Goal: Communication & Community: Answer question/provide support

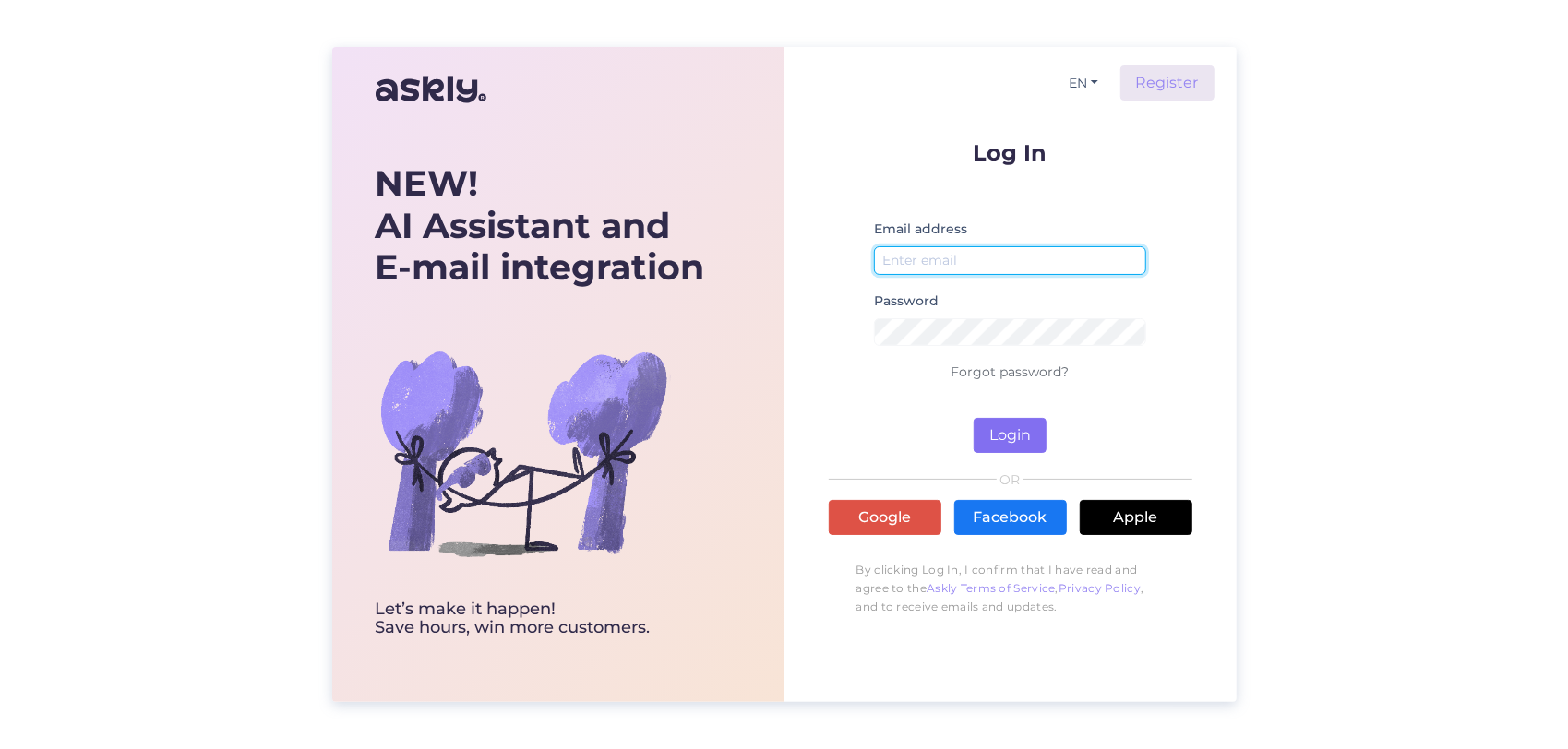
type input "[EMAIL_ADDRESS][DOMAIN_NAME]"
click at [1017, 439] on button "Login" at bounding box center [1010, 435] width 73 height 35
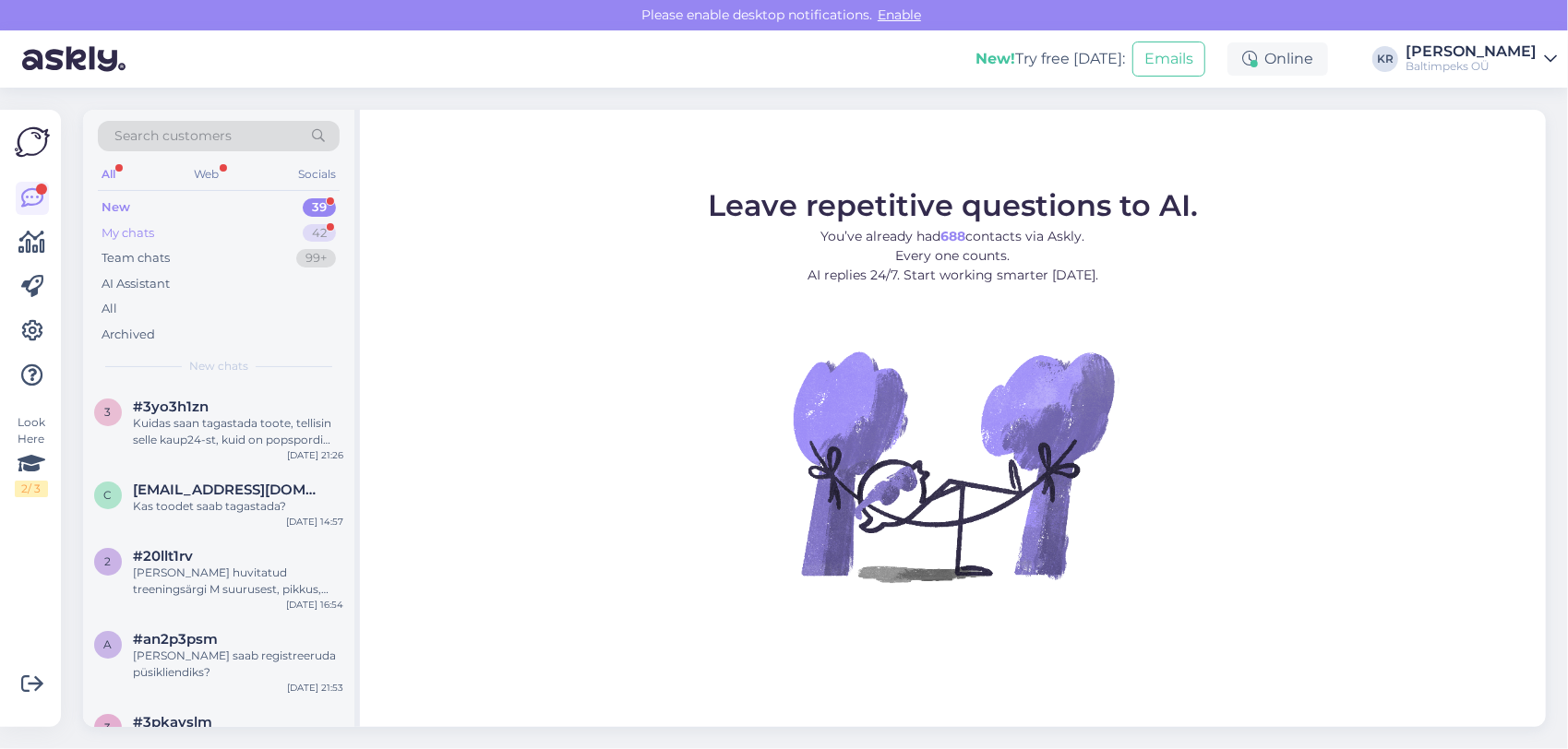
click at [118, 225] on div "My chats" at bounding box center [127, 233] width 52 height 18
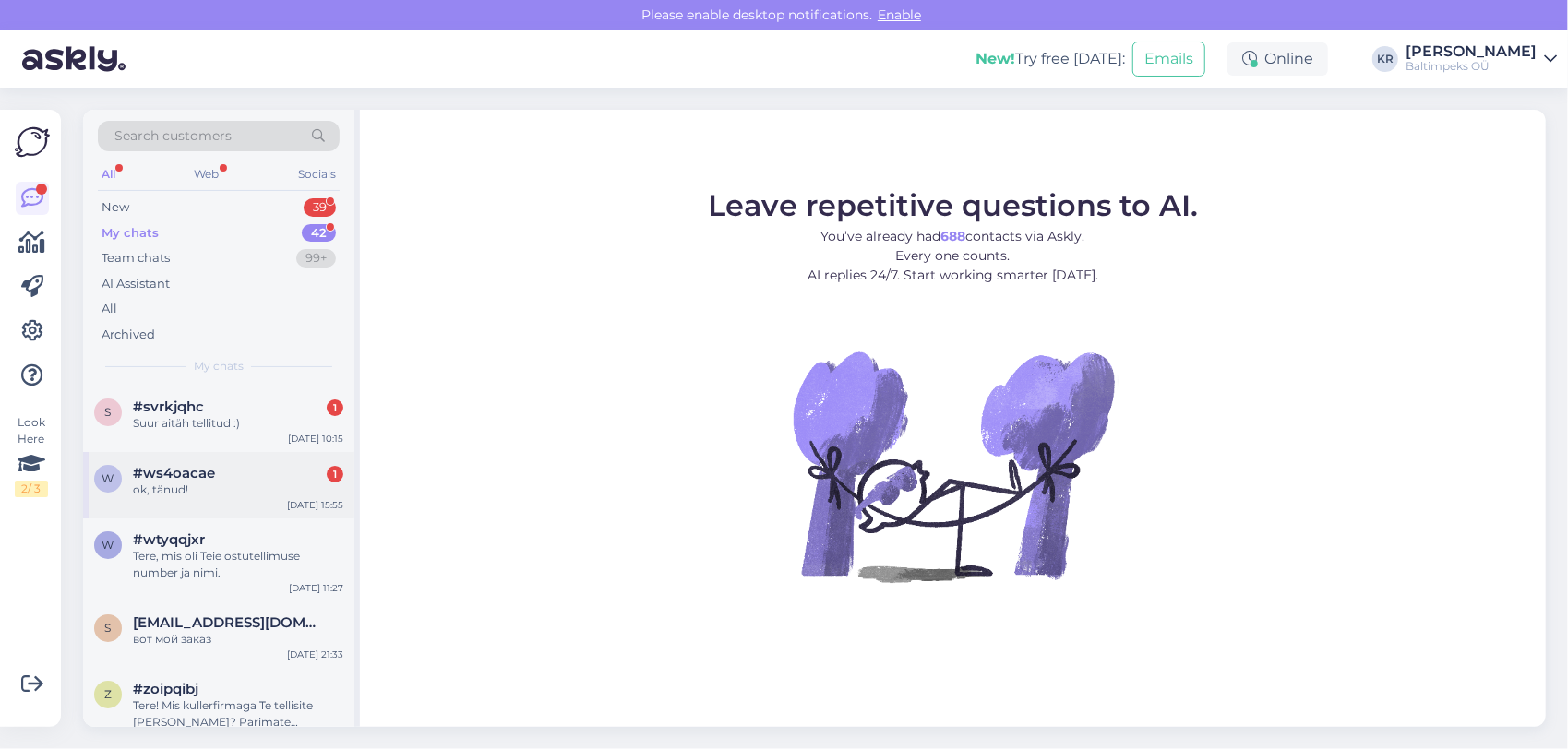
click at [170, 477] on span "#ws4oacae" at bounding box center [174, 472] width 82 height 16
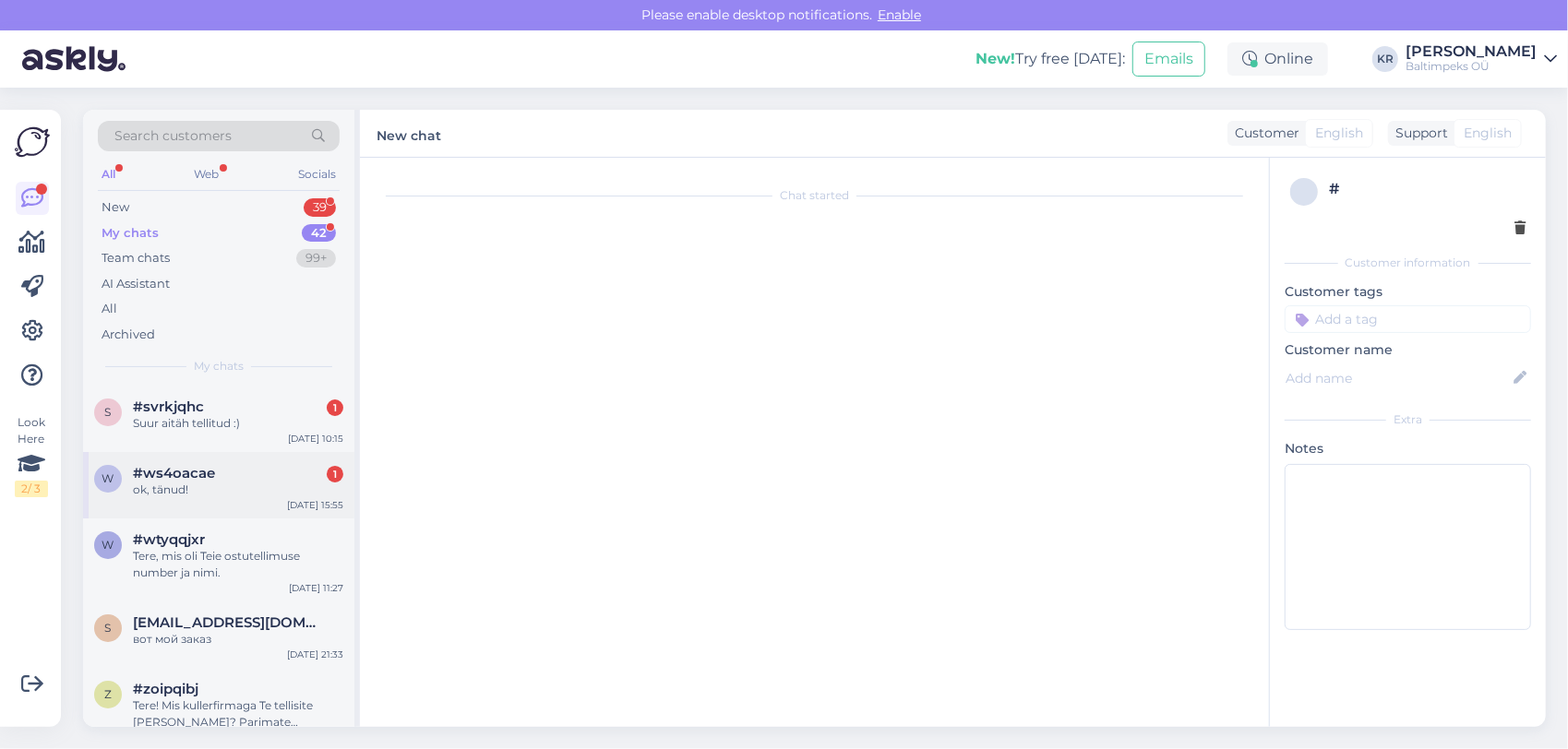
scroll to position [965, 0]
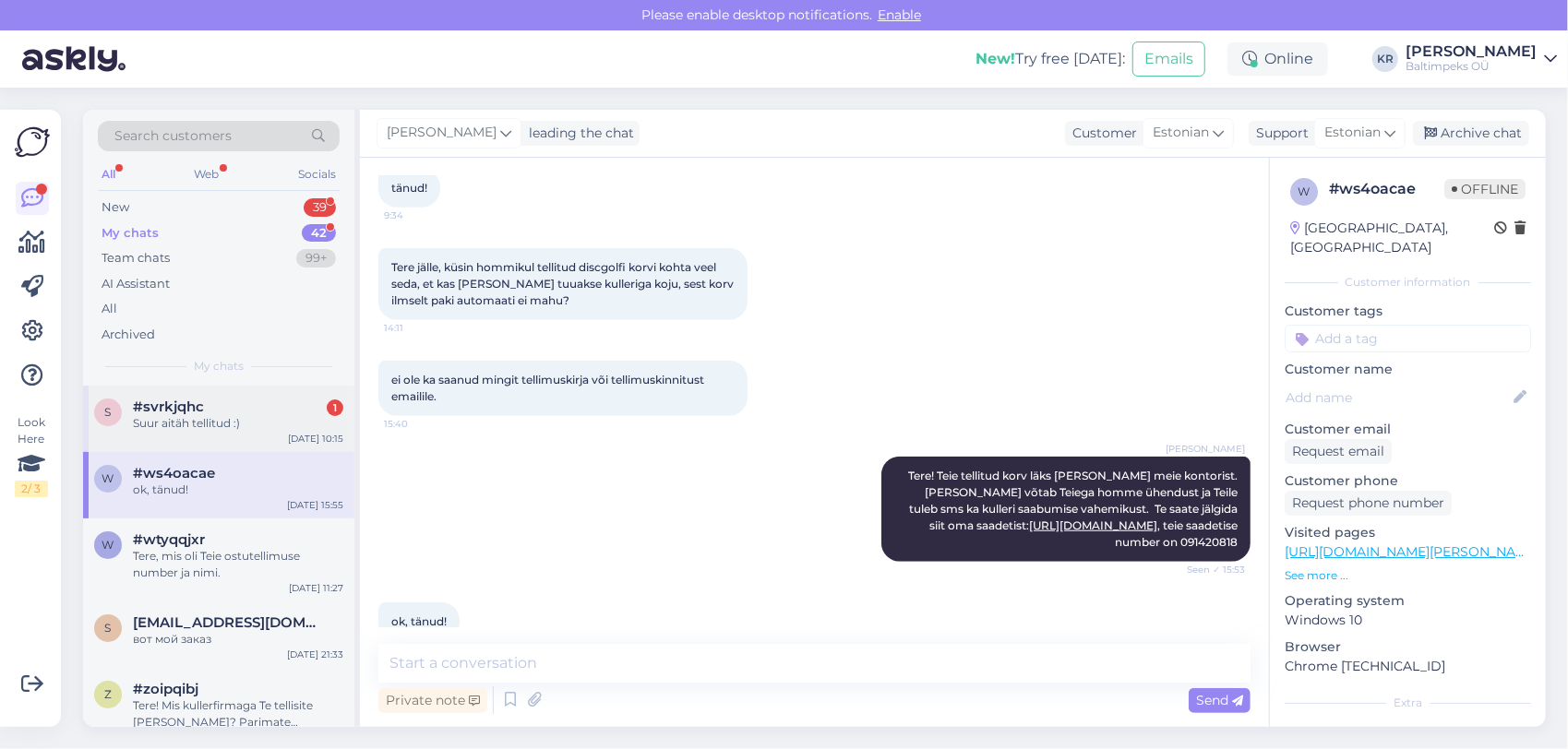
click at [183, 420] on div "Suur aitäh tellitud :)" at bounding box center [238, 423] width 210 height 16
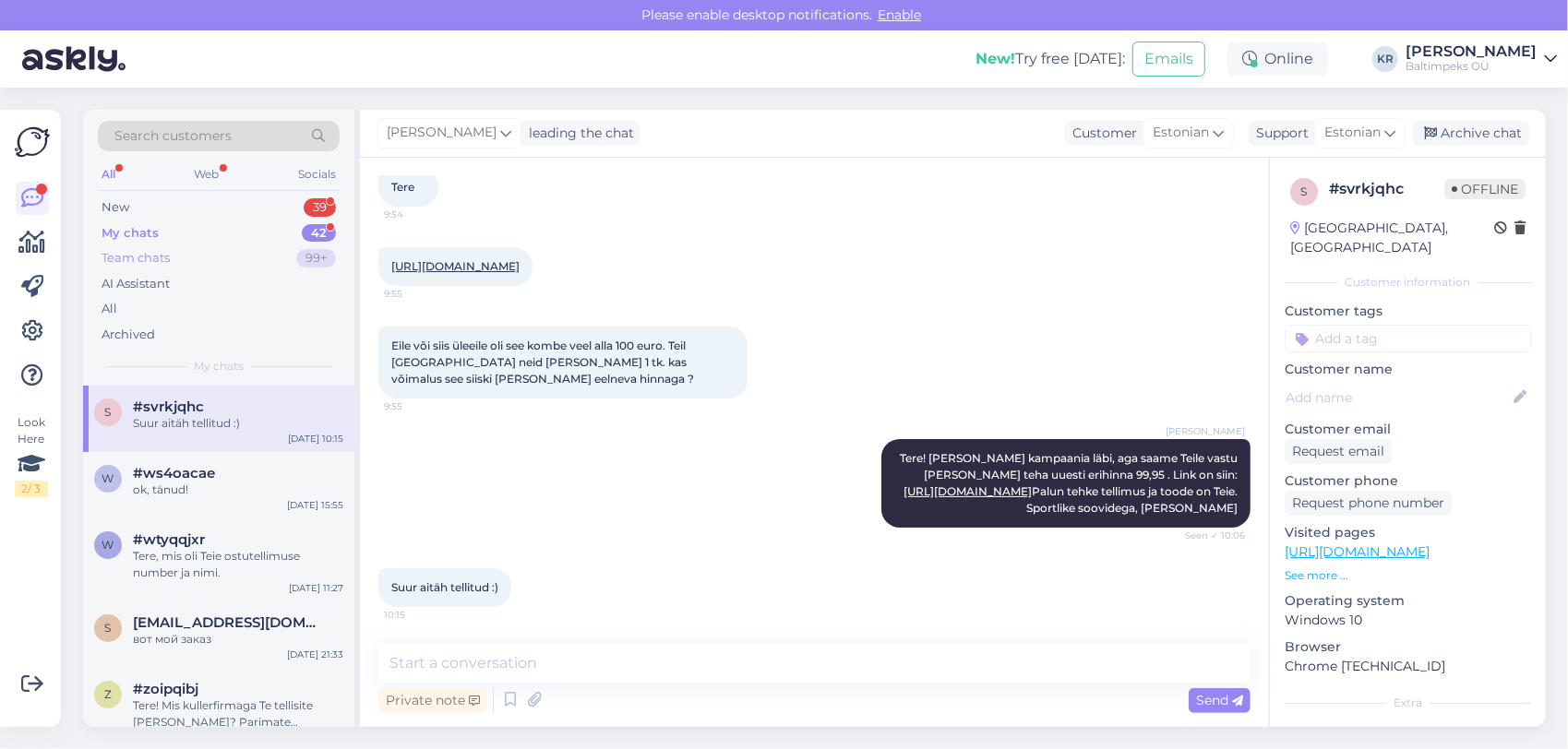
click at [130, 249] on div "Team chats" at bounding box center [136, 258] width 68 height 18
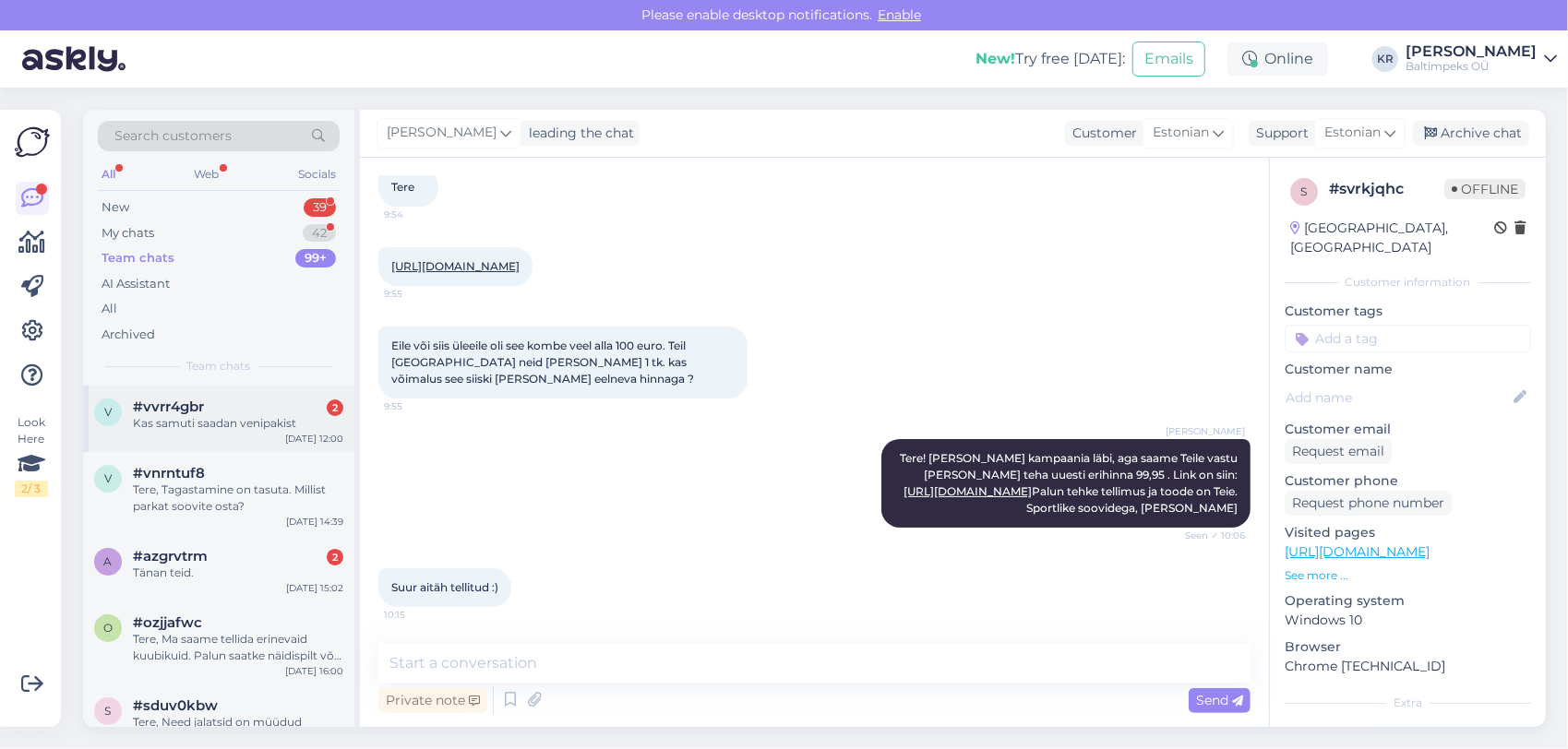
click at [179, 406] on span "#vvrr4gbr" at bounding box center [168, 406] width 71 height 16
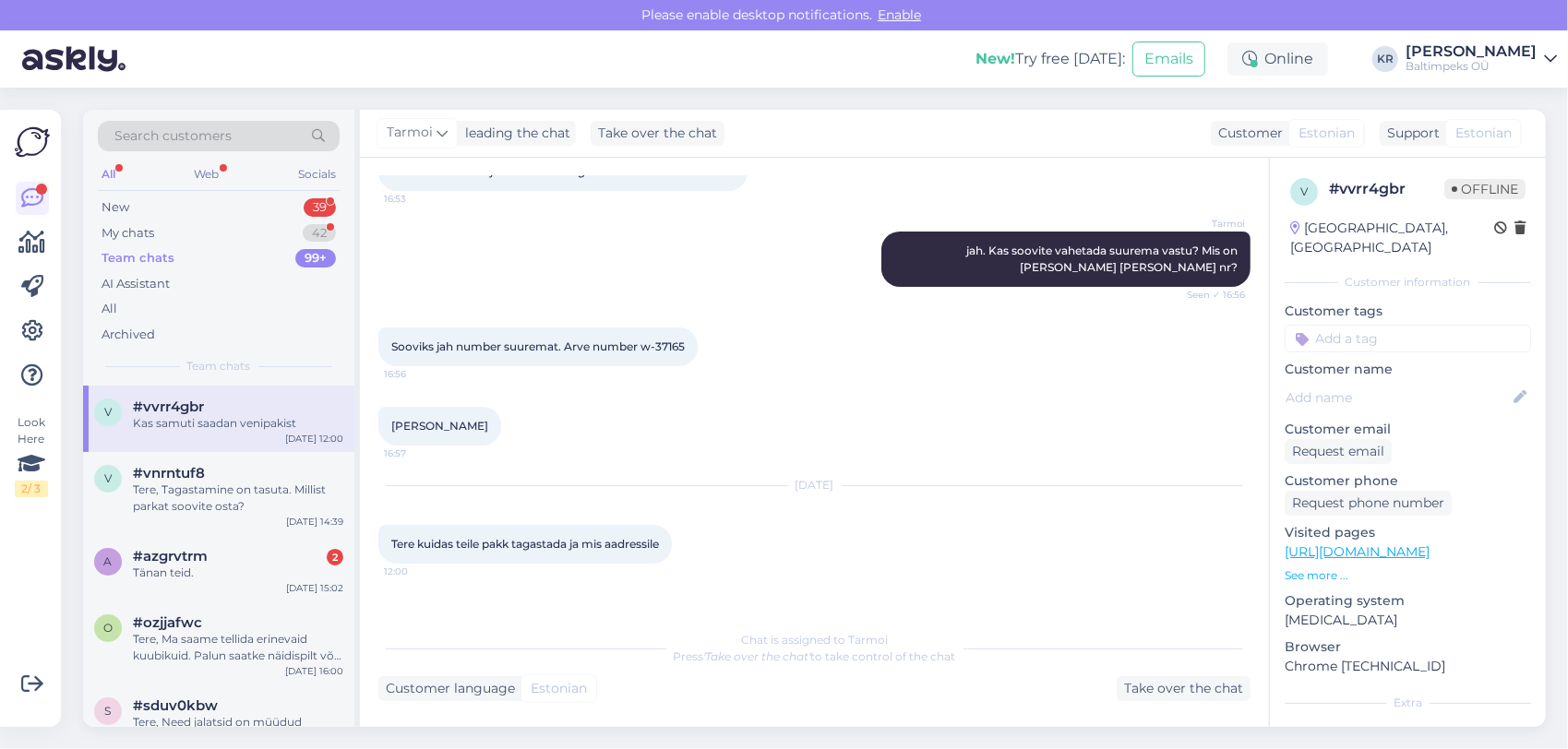
scroll to position [198, 0]
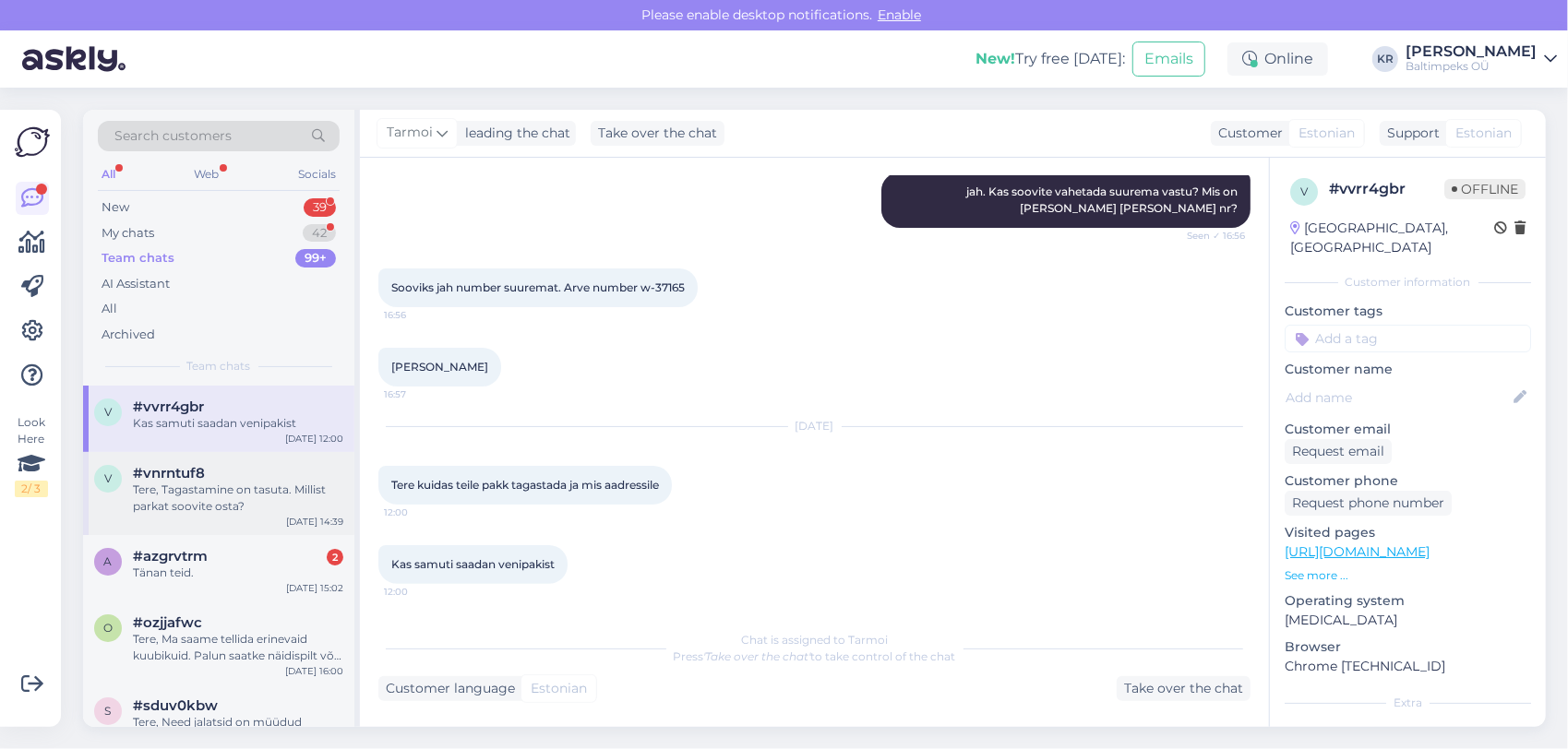
click at [229, 485] on div "Tere, Tagastamine on tasuta. Millist parkat soovite osta?" at bounding box center [238, 498] width 210 height 33
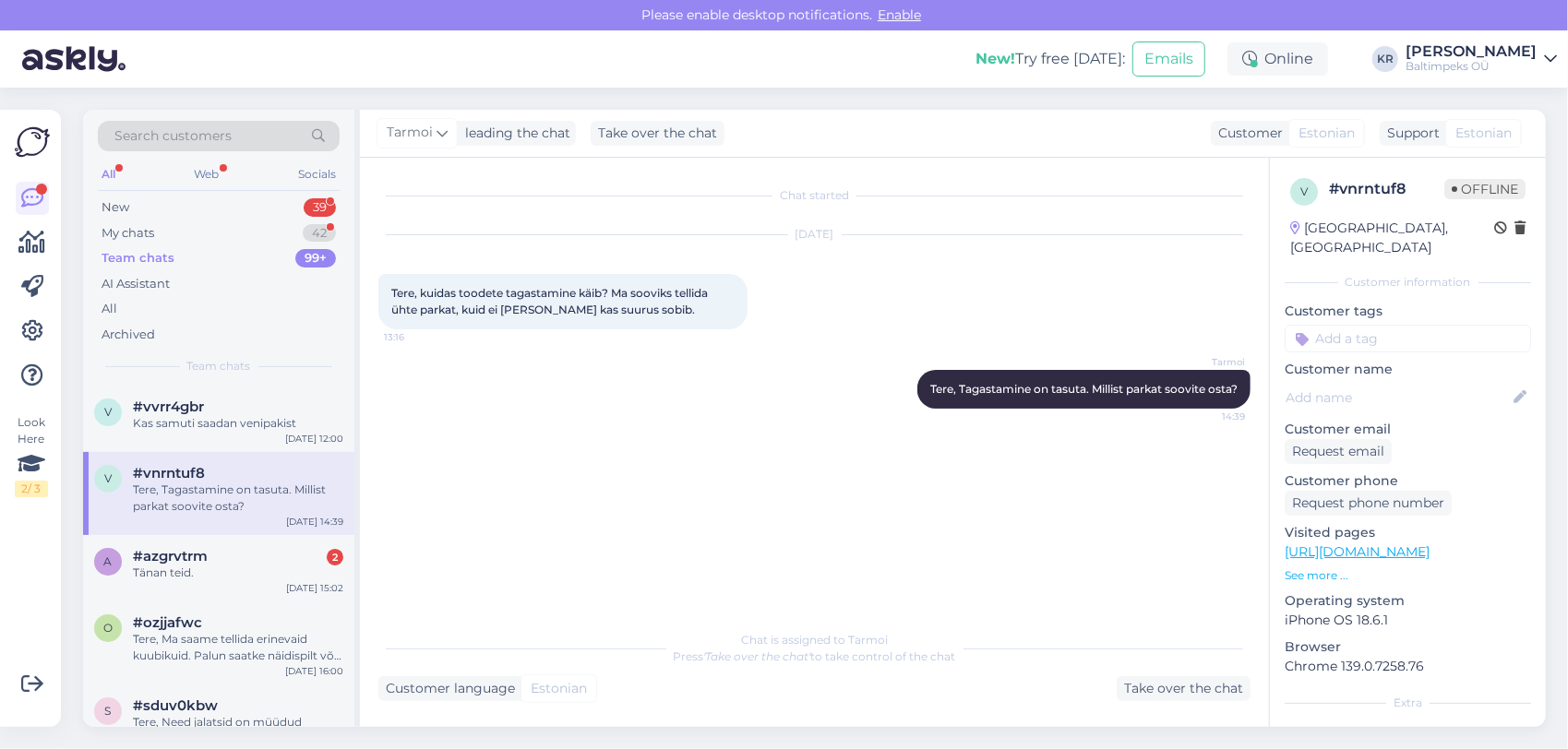
scroll to position [0, 0]
click at [242, 577] on div "Tänan teid." at bounding box center [238, 572] width 210 height 16
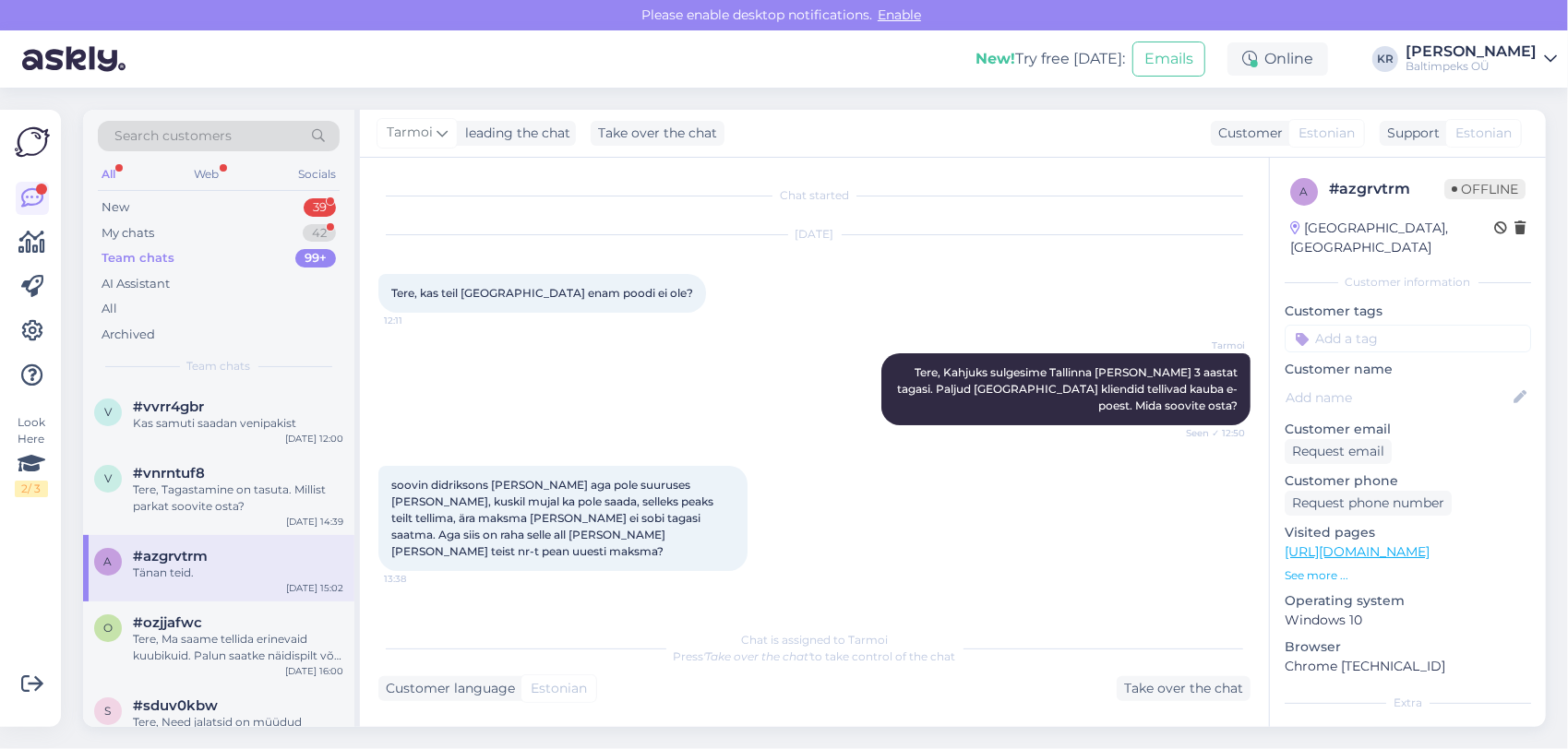
scroll to position [417, 0]
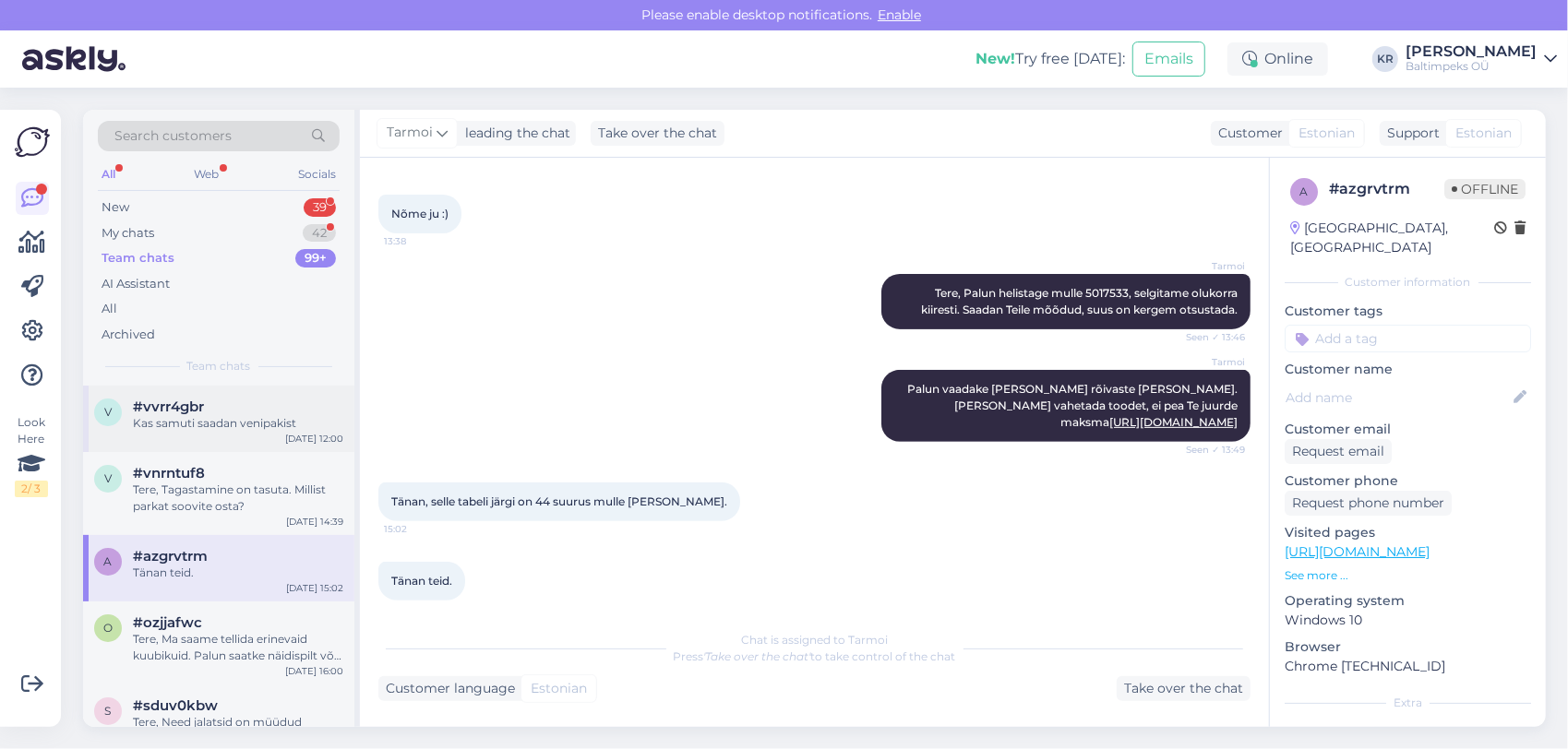
click at [195, 424] on div "Kas samuti saadan venipakist" at bounding box center [238, 423] width 210 height 16
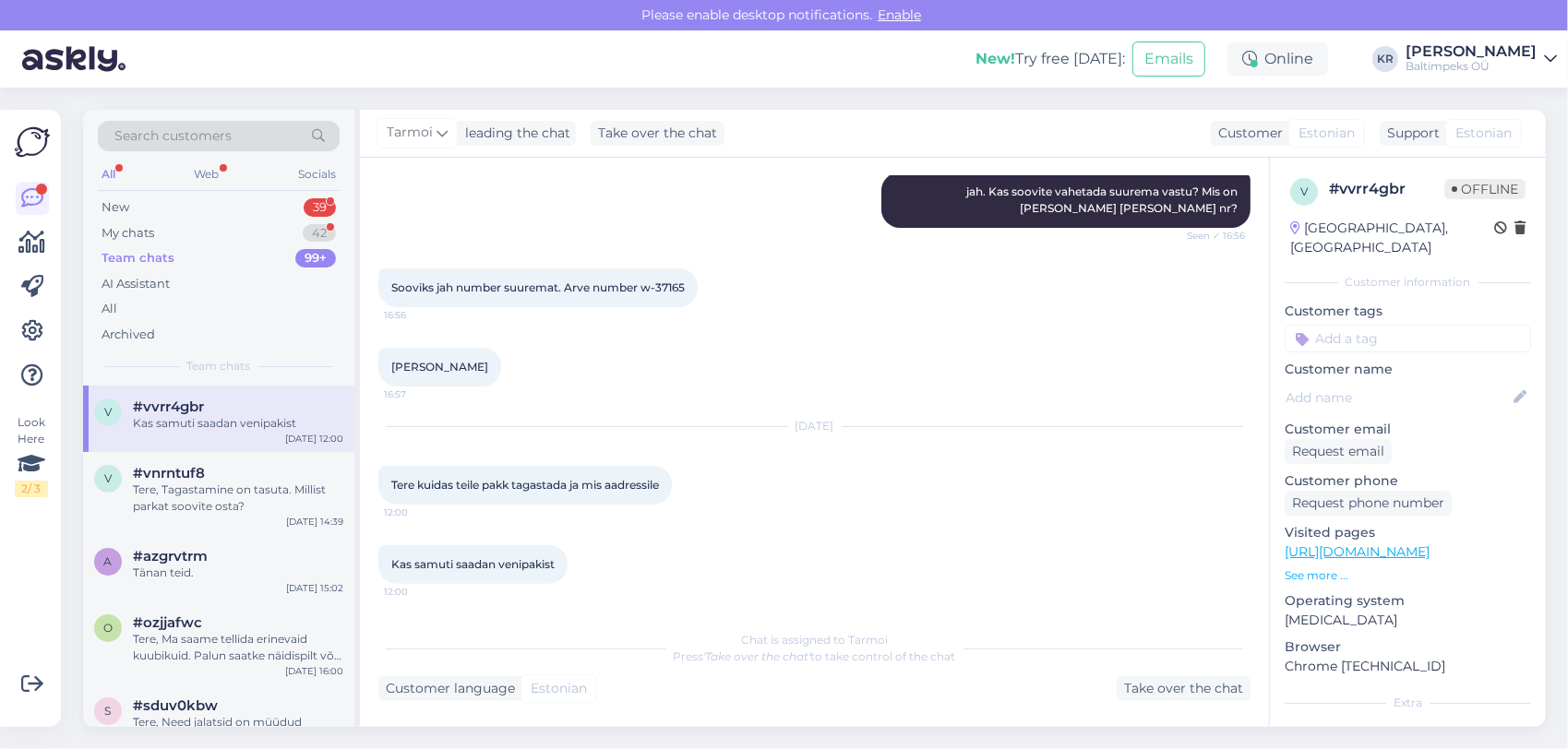
scroll to position [198, 0]
click at [1150, 683] on div "Take over the chat" at bounding box center [1183, 688] width 134 height 25
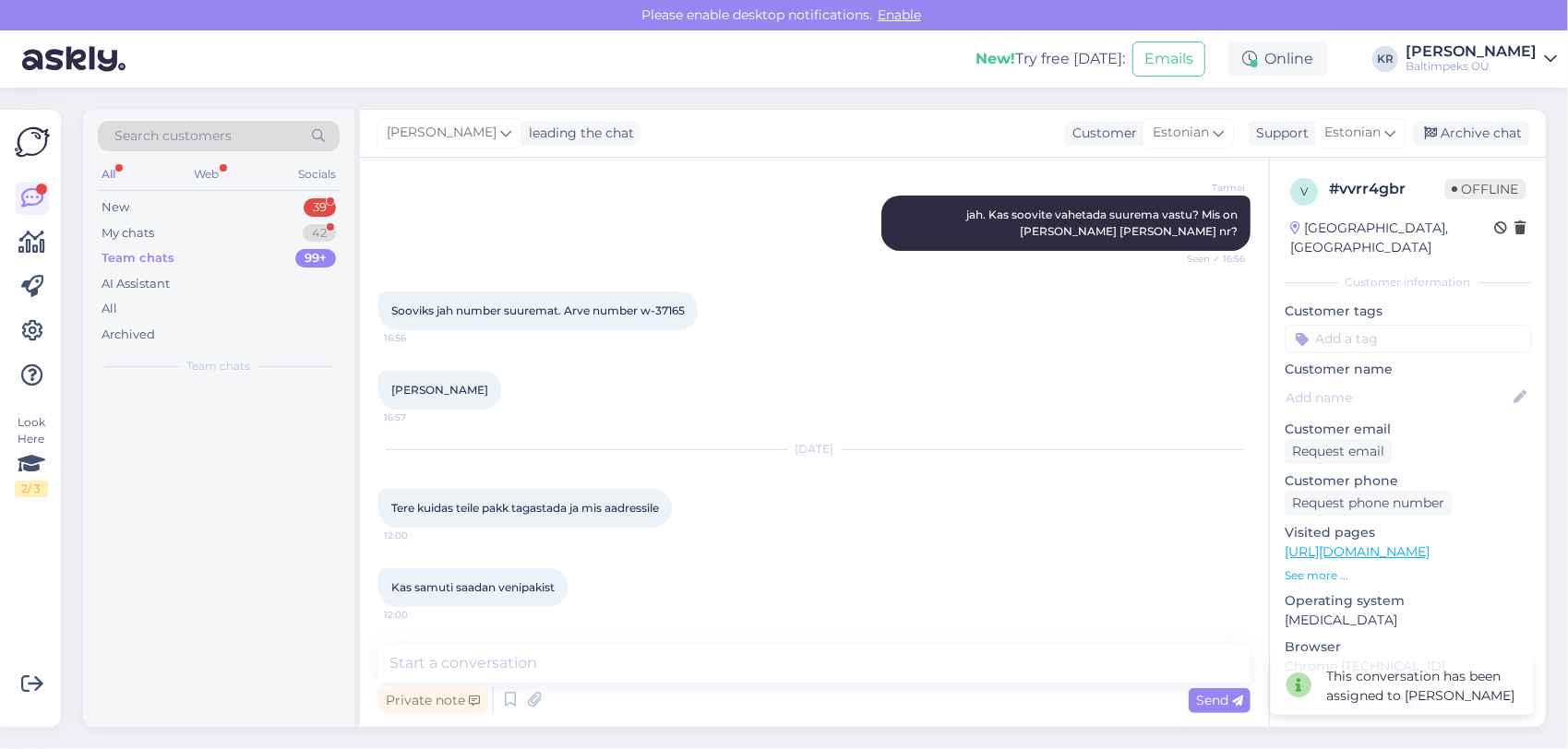
scroll to position [173, 0]
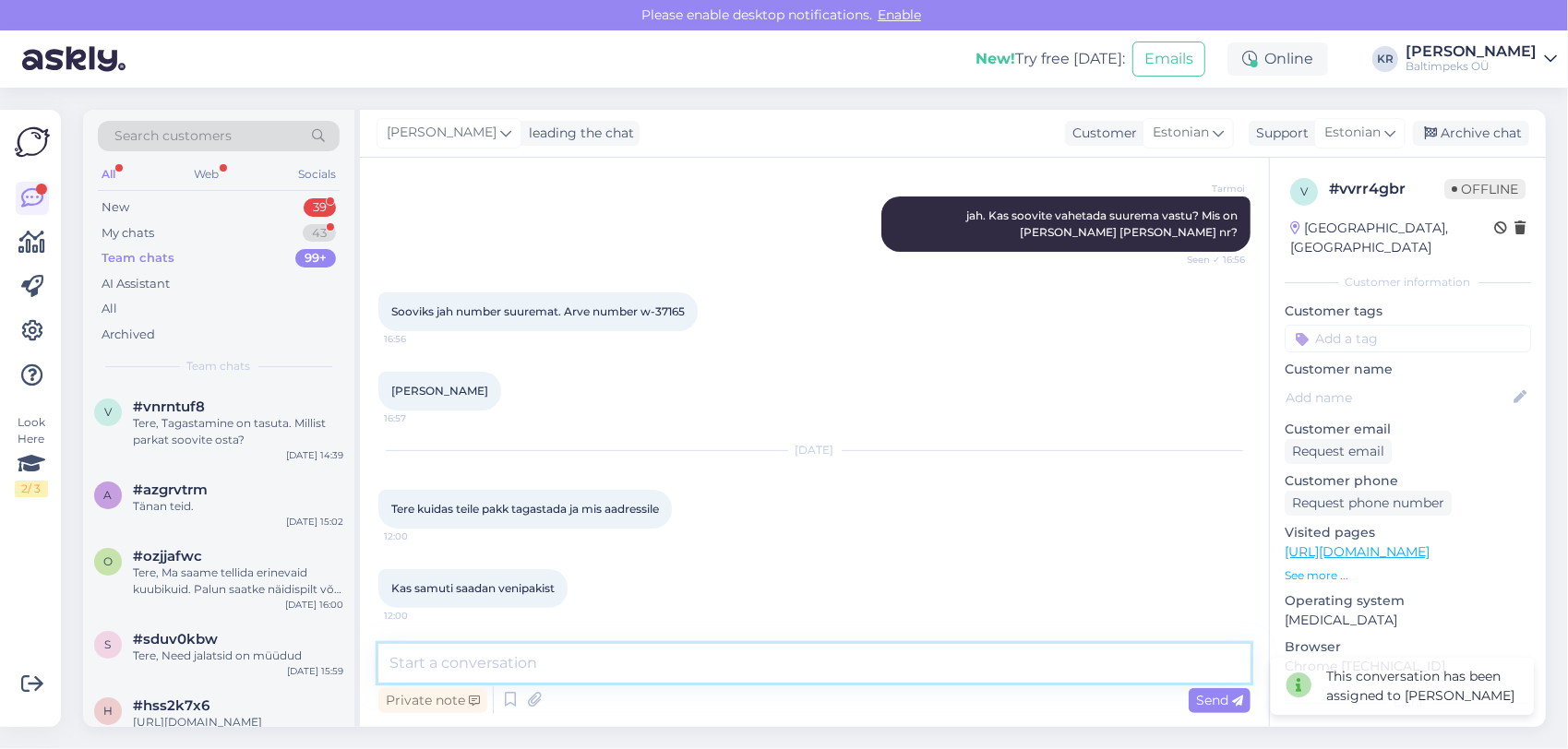
click at [620, 657] on textarea at bounding box center [814, 663] width 872 height 39
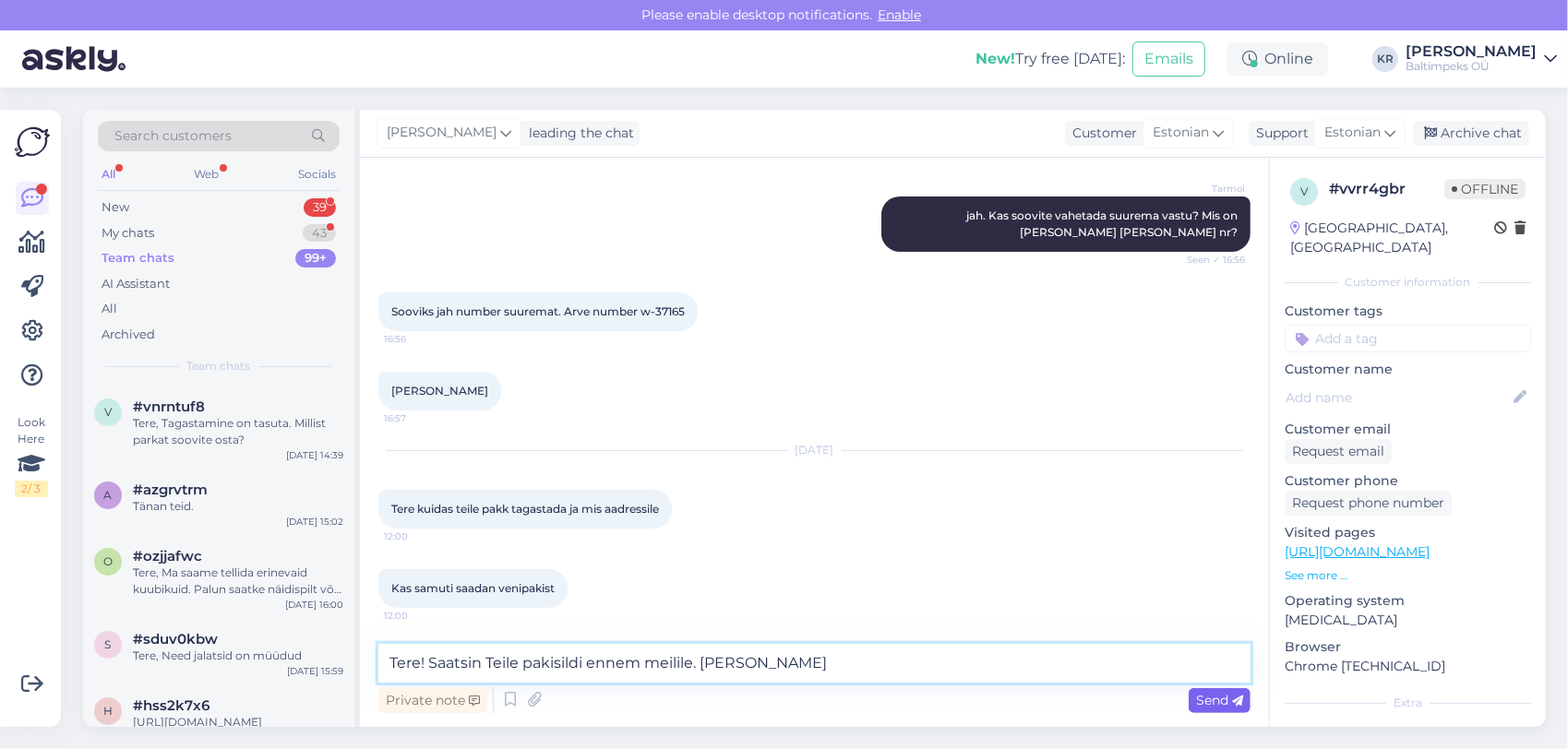
type textarea "Tere! Saatsin Teile pakisildi ennem meilile. [PERSON_NAME]"
click at [1225, 700] on span "Send" at bounding box center [1219, 700] width 47 height 16
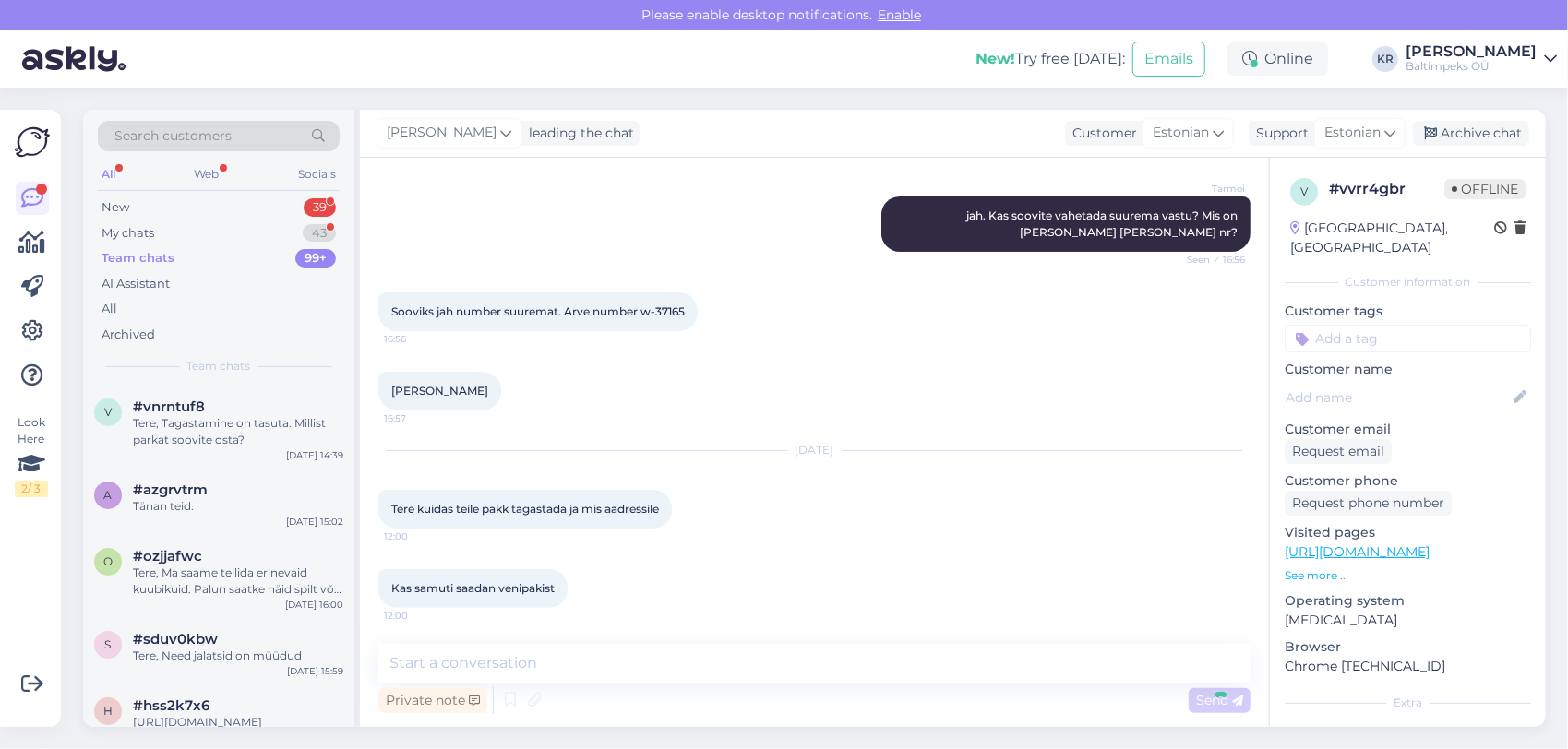
scroll to position [253, 0]
